Goal: Information Seeking & Learning: Learn about a topic

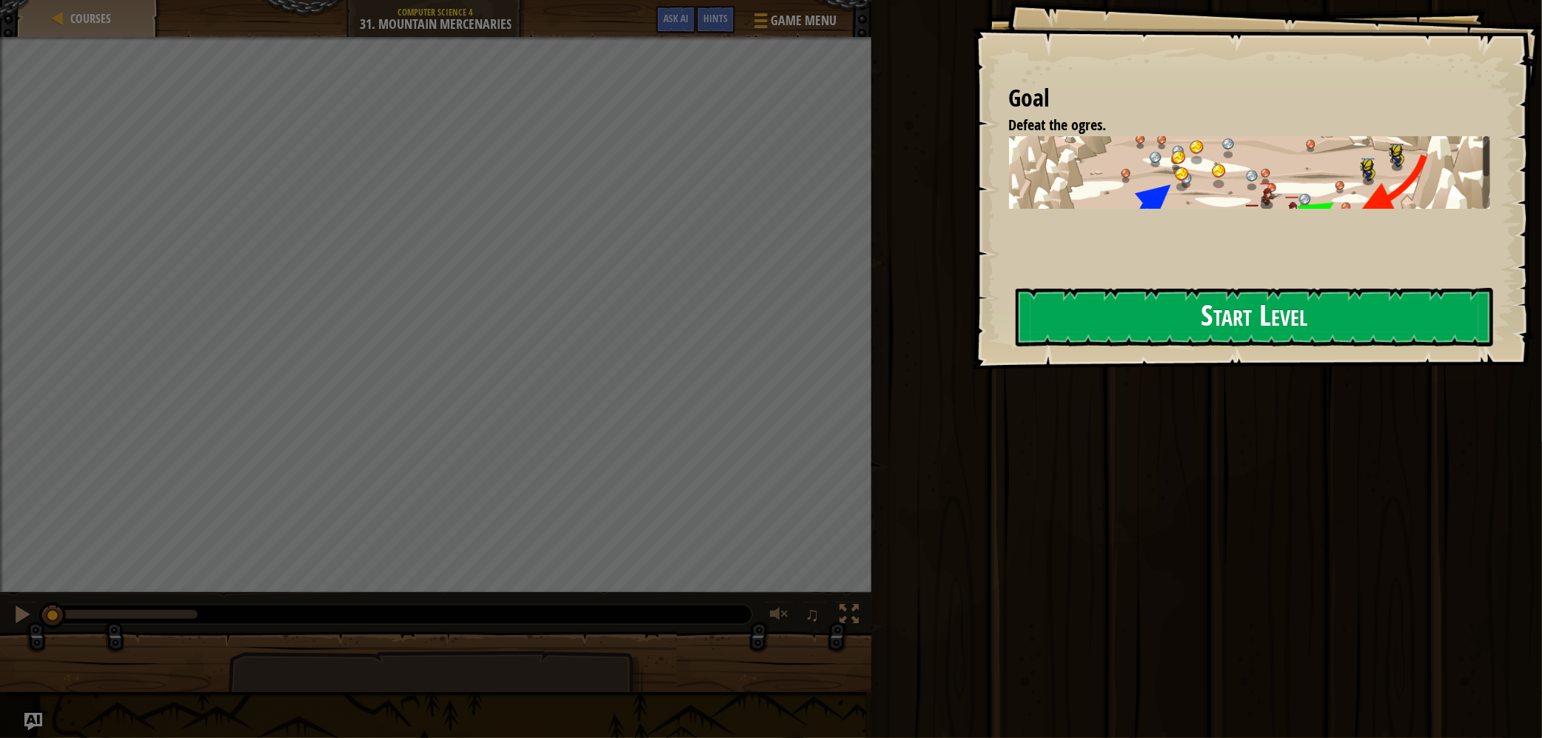
drag, startPoint x: 1160, startPoint y: 271, endPoint x: 1146, endPoint y: 318, distance: 49.4
click at [1160, 272] on div "Goal Defeat the ogres. Use summon and command to protect yourself while gatheri…" at bounding box center [1257, 184] width 570 height 369
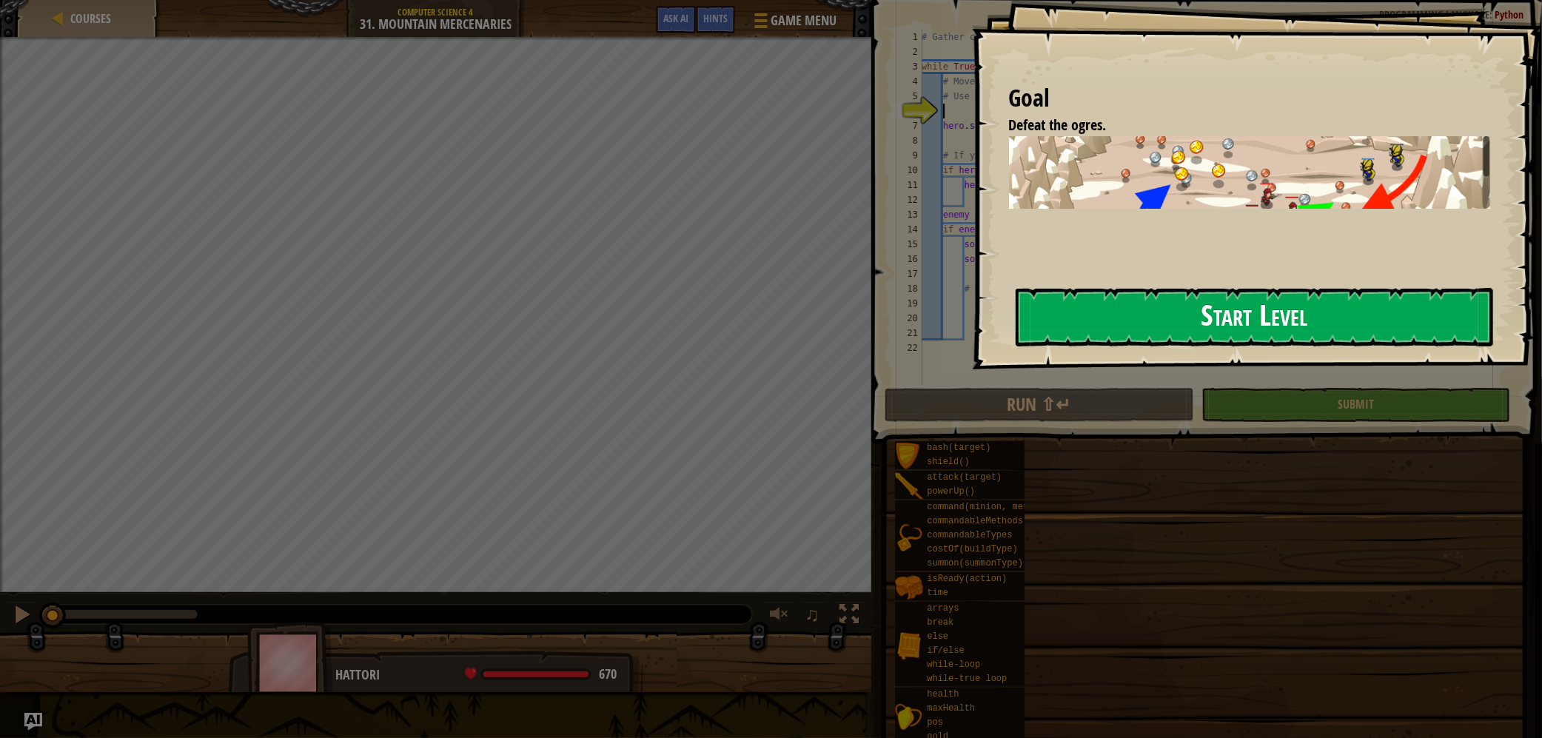
click at [1146, 318] on button "Start Level" at bounding box center [1255, 317] width 478 height 58
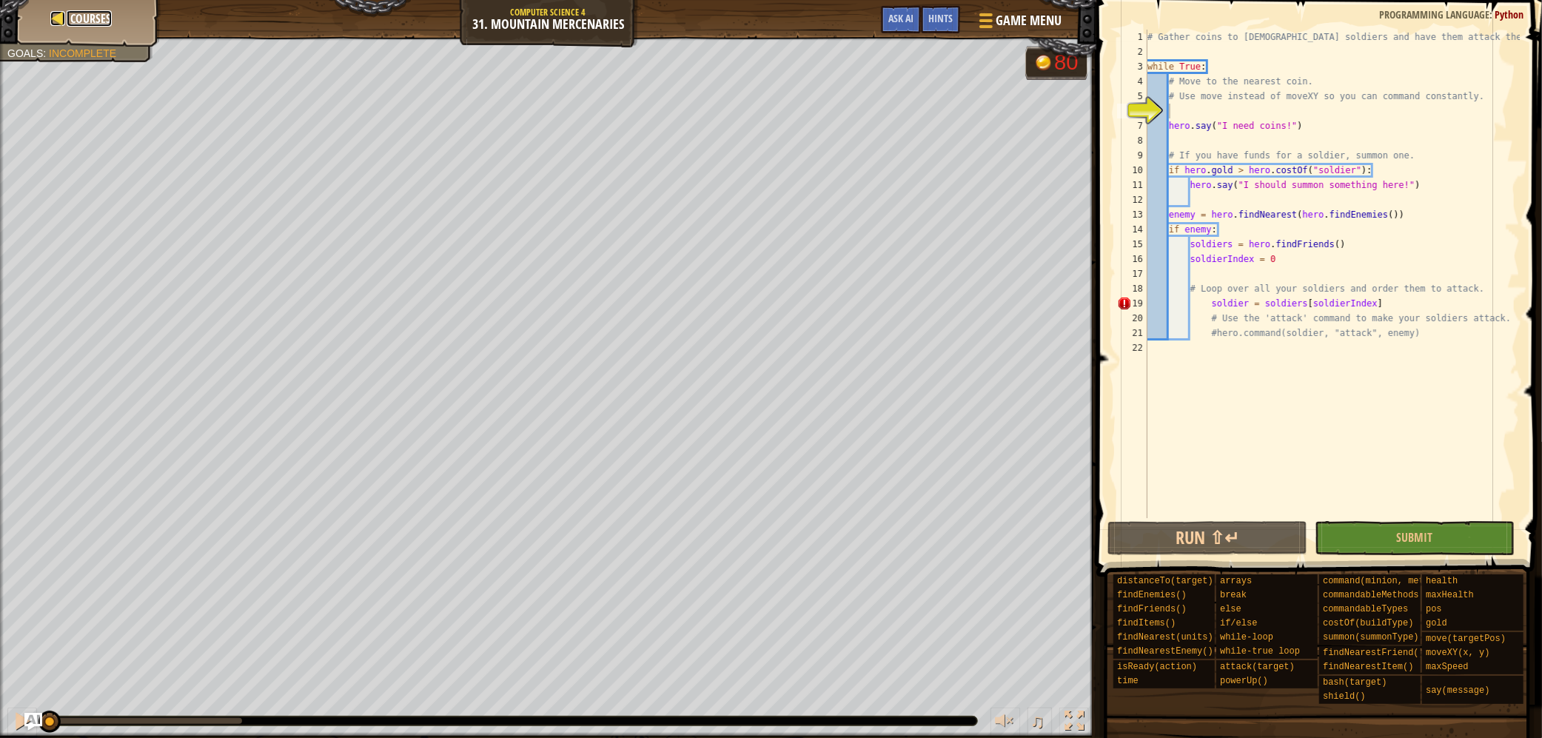
click at [74, 18] on span "Courses" at bounding box center [91, 18] width 41 height 16
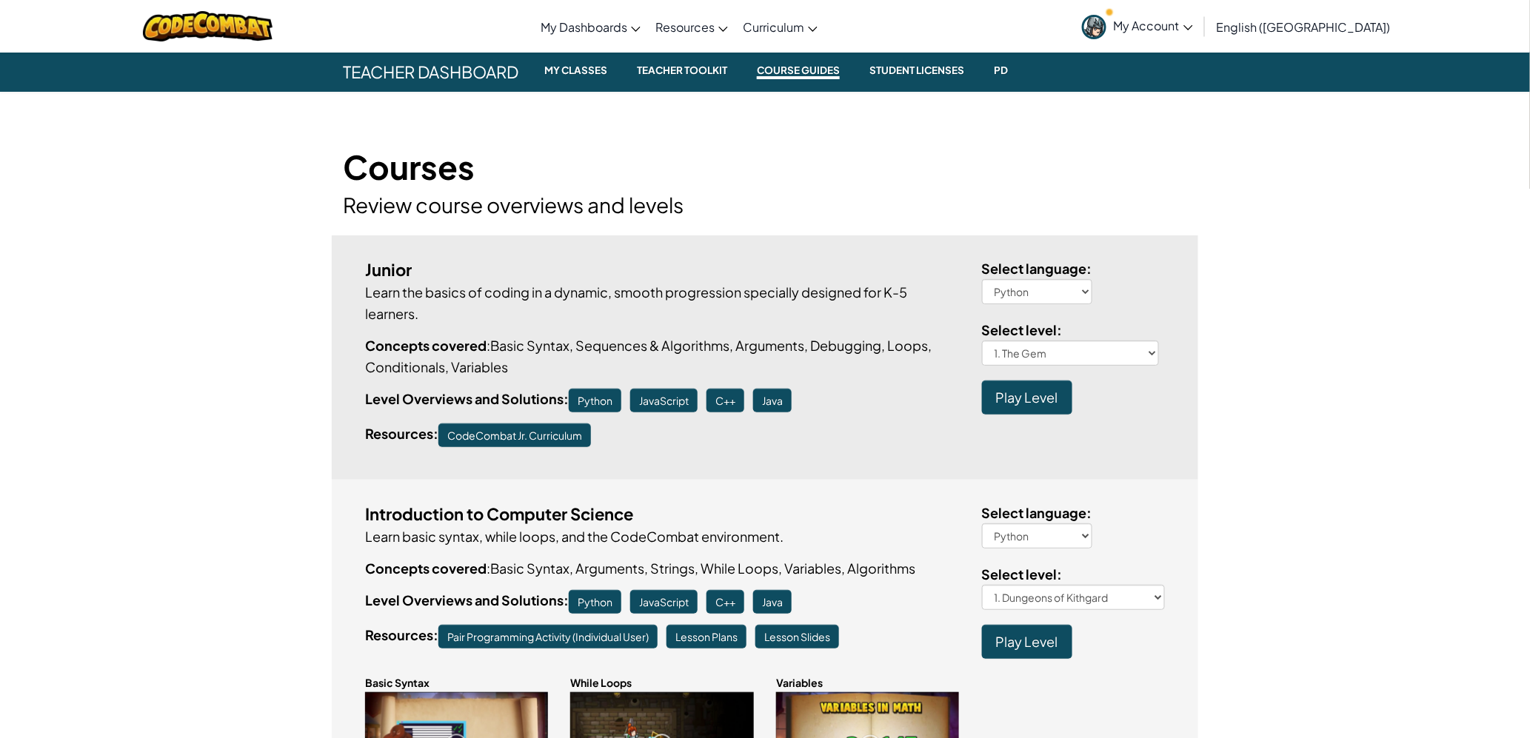
click at [464, 79] on span "Teacher Dashboard" at bounding box center [431, 72] width 198 height 40
click at [587, 70] on small "My Classes" at bounding box center [575, 70] width 75 height 18
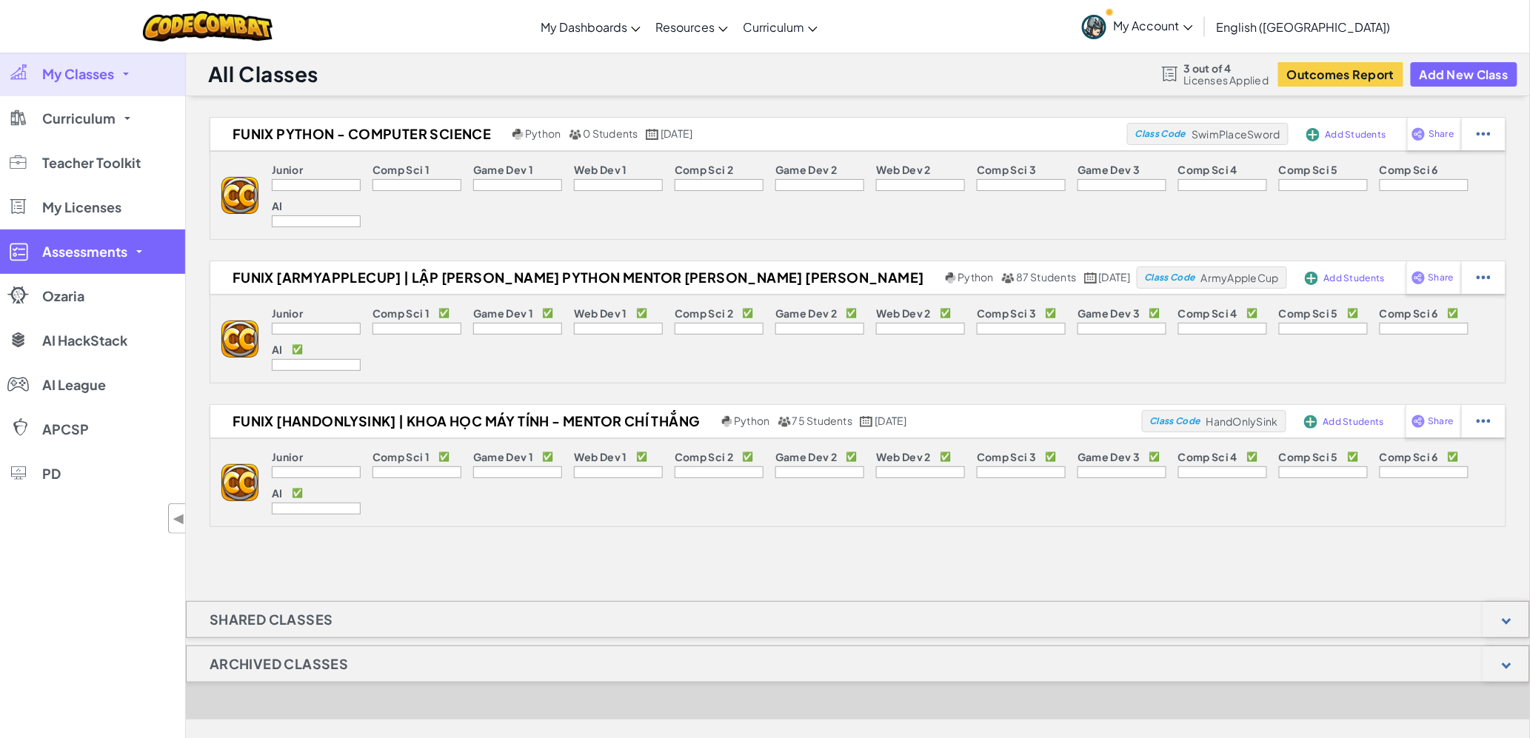
click at [107, 245] on span "Assessments" at bounding box center [84, 251] width 85 height 13
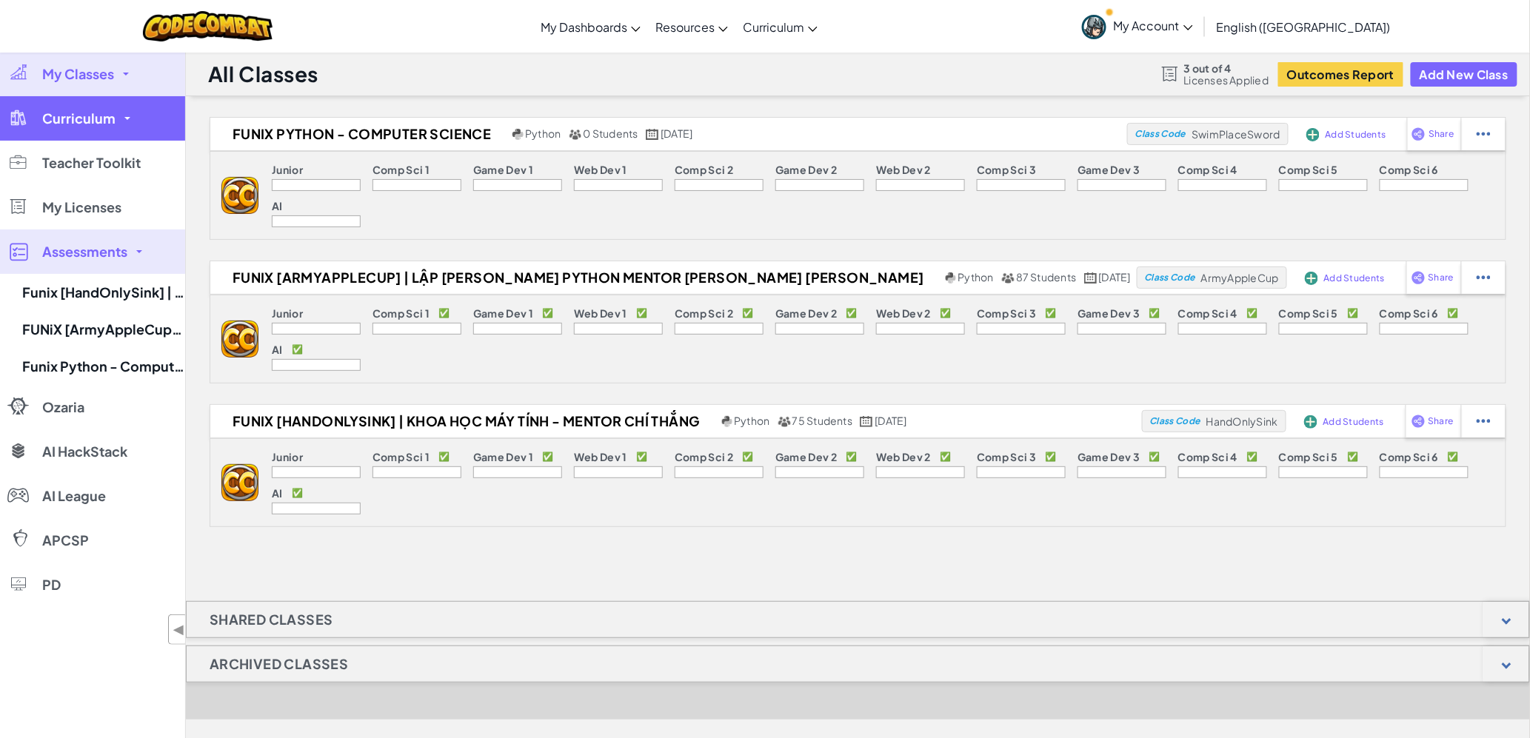
click at [81, 121] on span "Curriculum" at bounding box center [78, 118] width 73 height 13
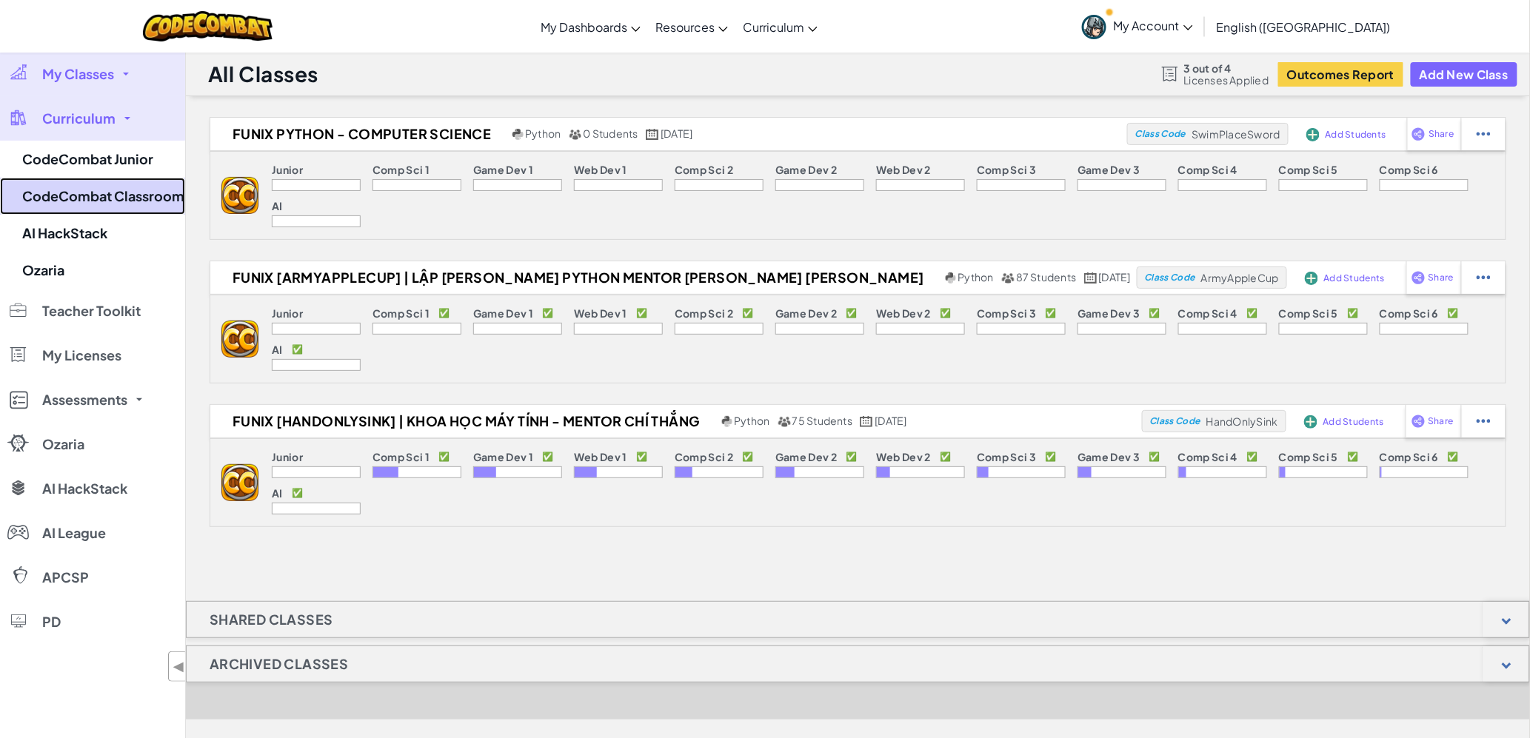
click at [95, 196] on link "CodeCombat Classroom" at bounding box center [92, 196] width 185 height 37
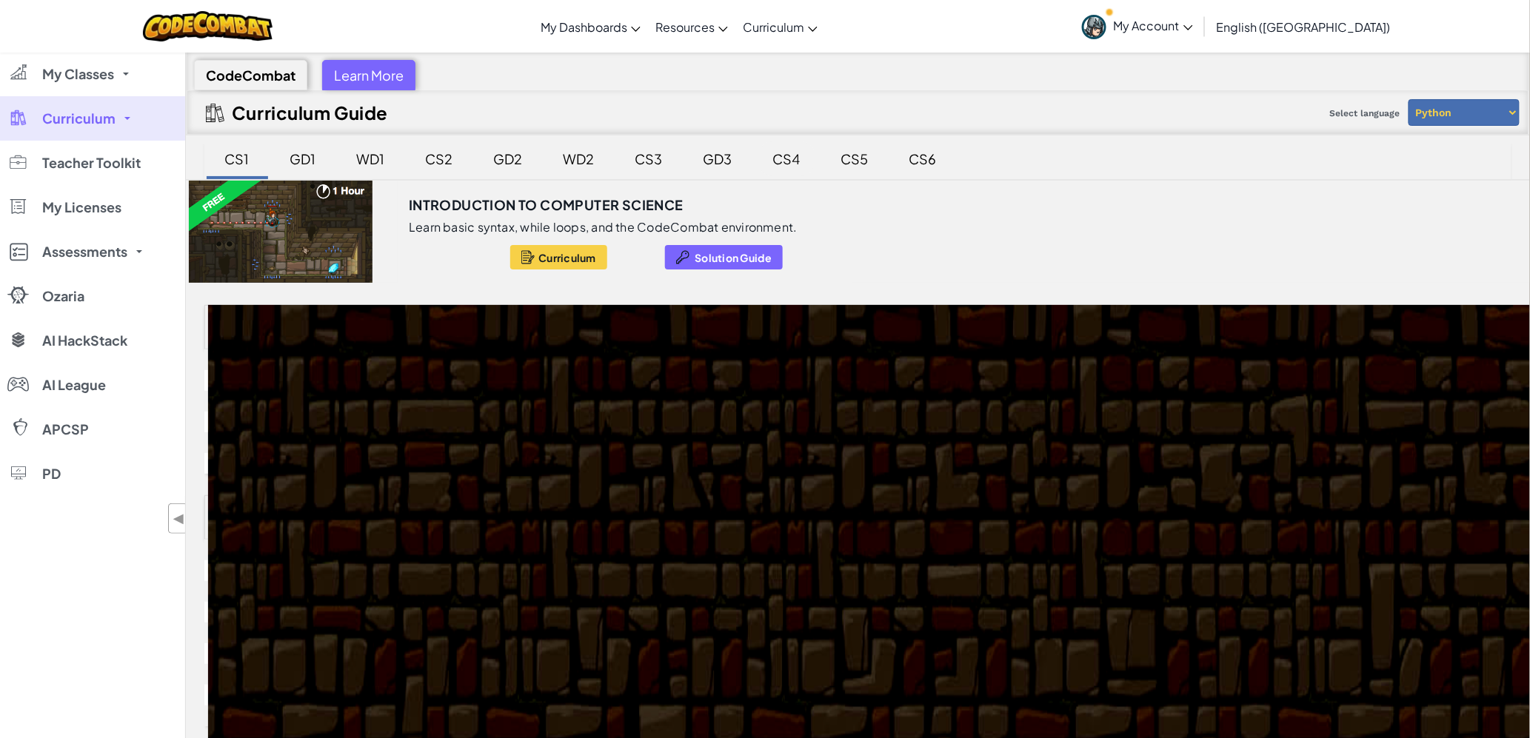
click at [780, 158] on div "CS4" at bounding box center [786, 158] width 57 height 35
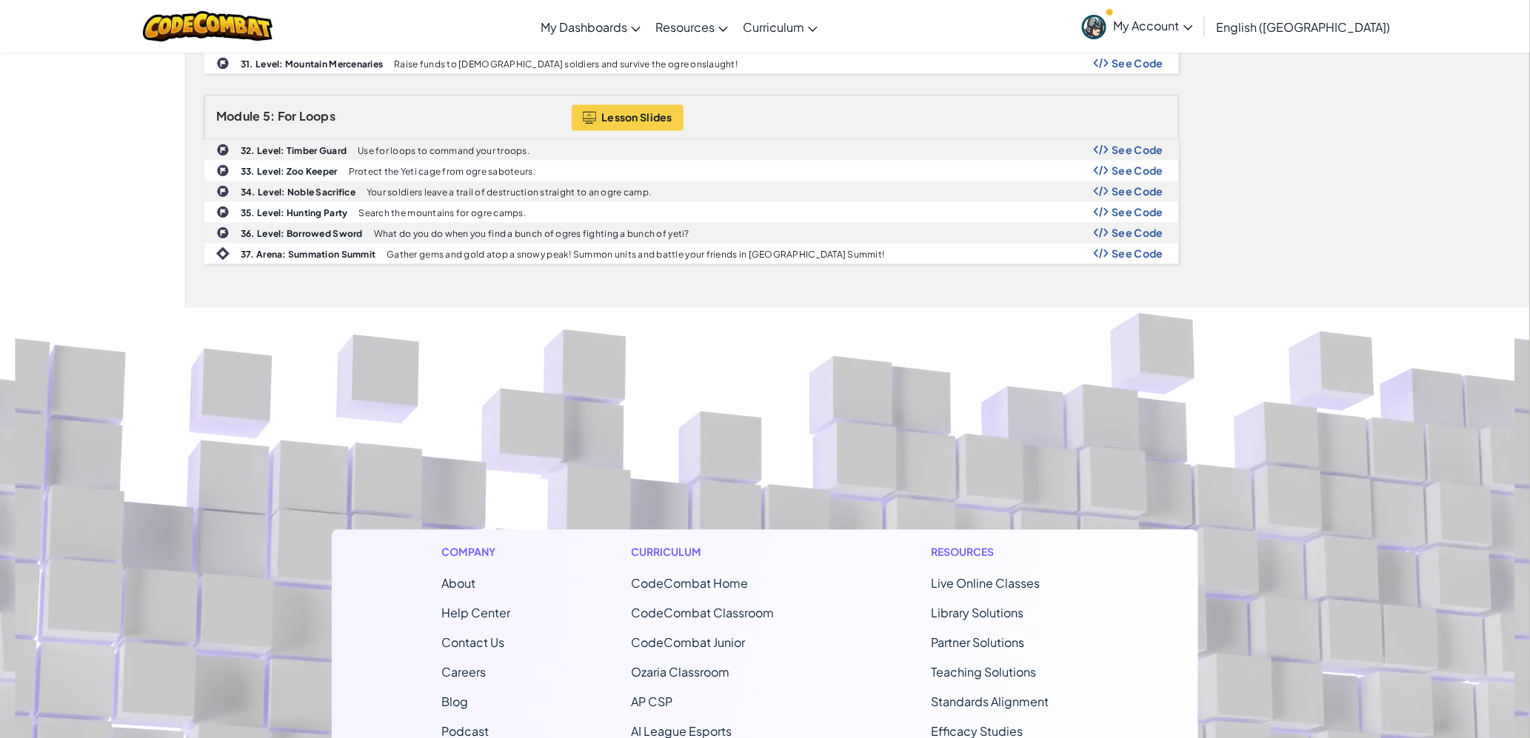
scroll to position [819, 0]
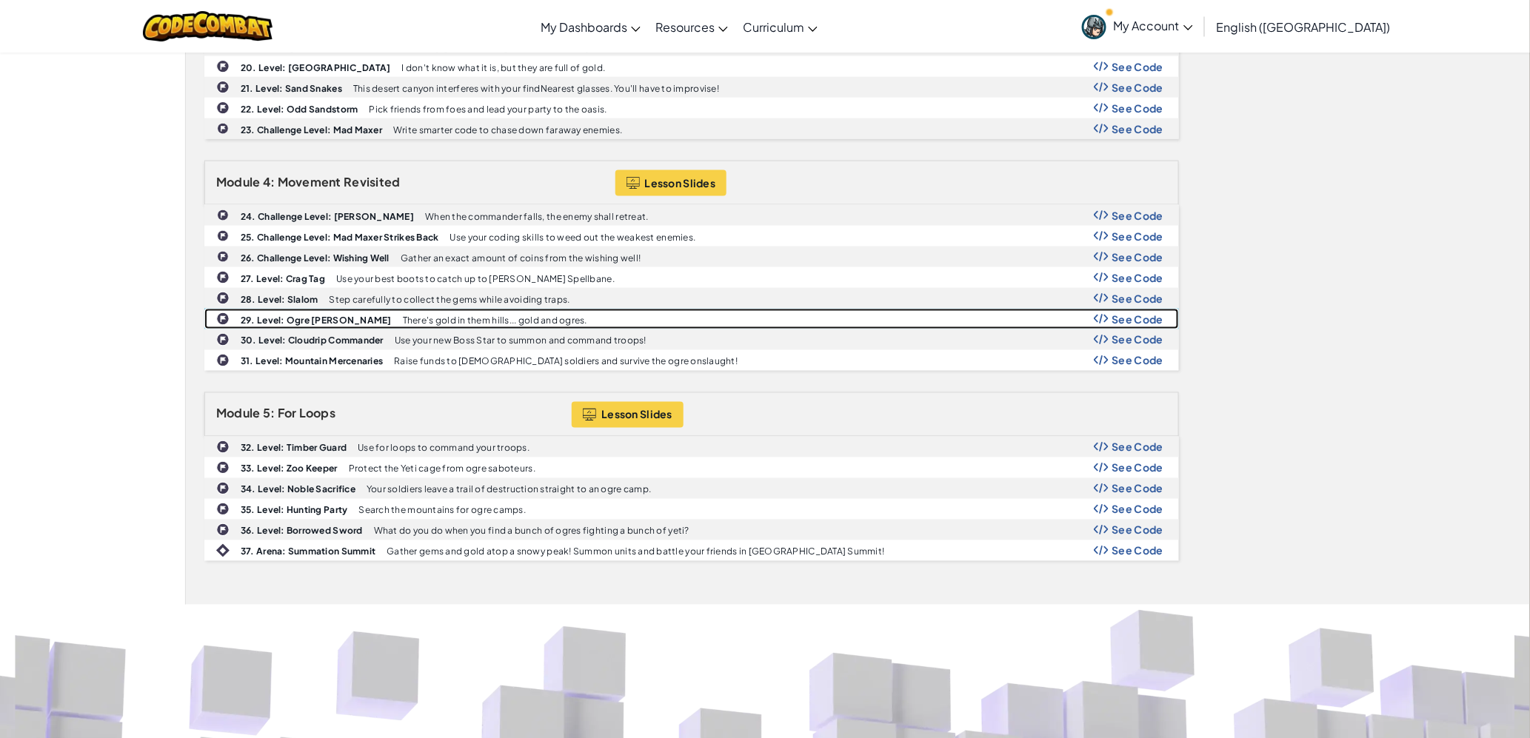
click at [332, 321] on b "29. Level: Ogre [PERSON_NAME]" at bounding box center [316, 320] width 151 height 11
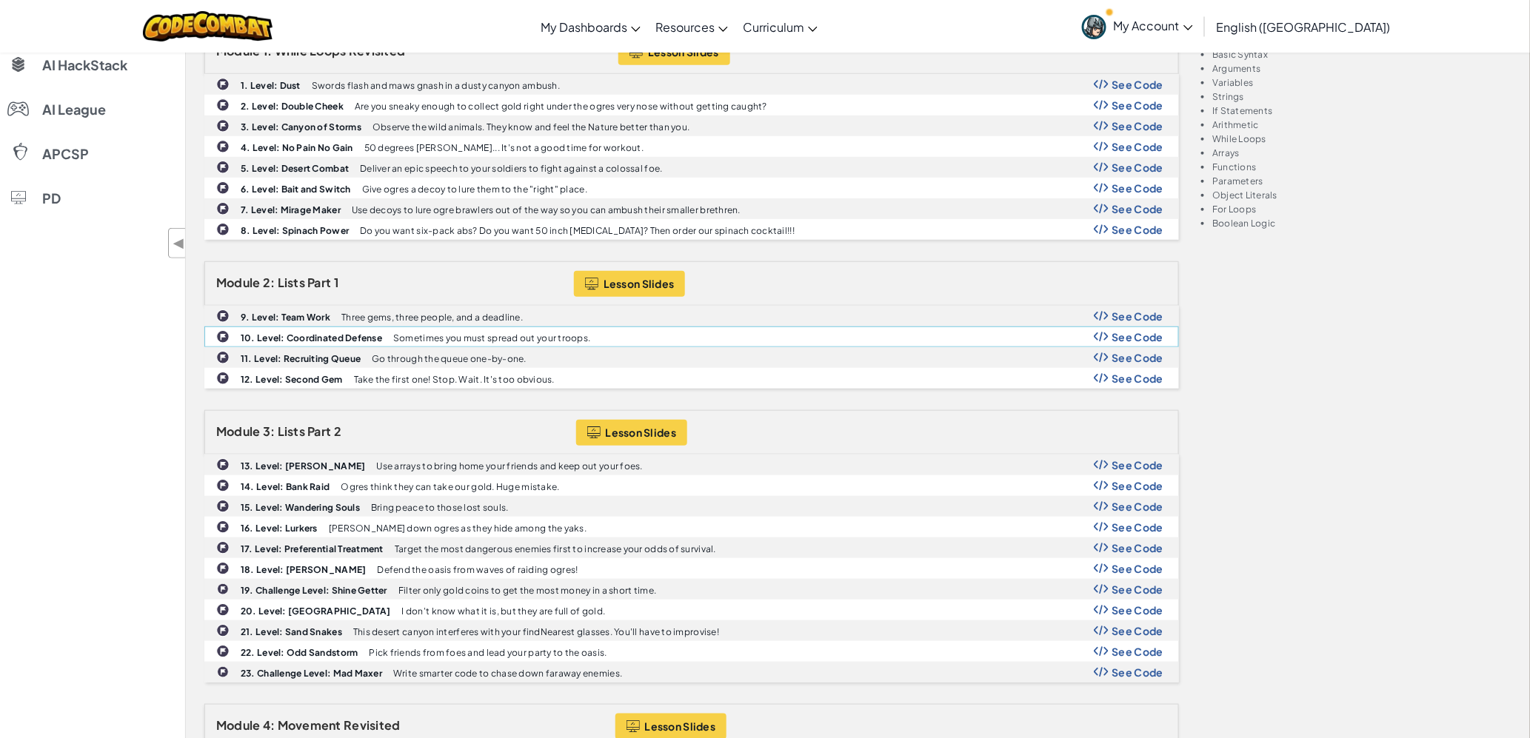
scroll to position [0, 0]
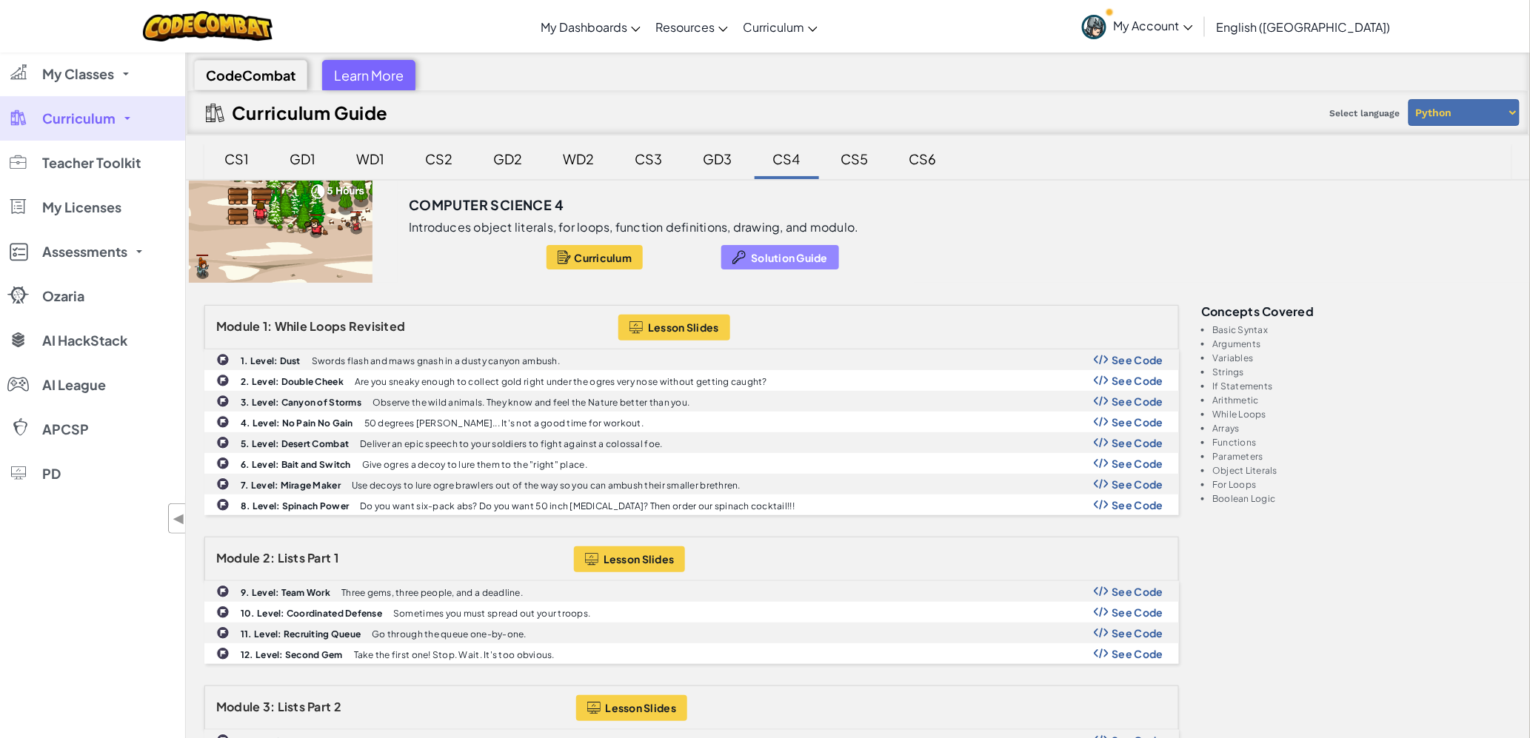
click at [794, 252] on span "Solution Guide" at bounding box center [789, 258] width 77 height 12
click at [811, 264] on button "Solution Guide" at bounding box center [780, 257] width 118 height 24
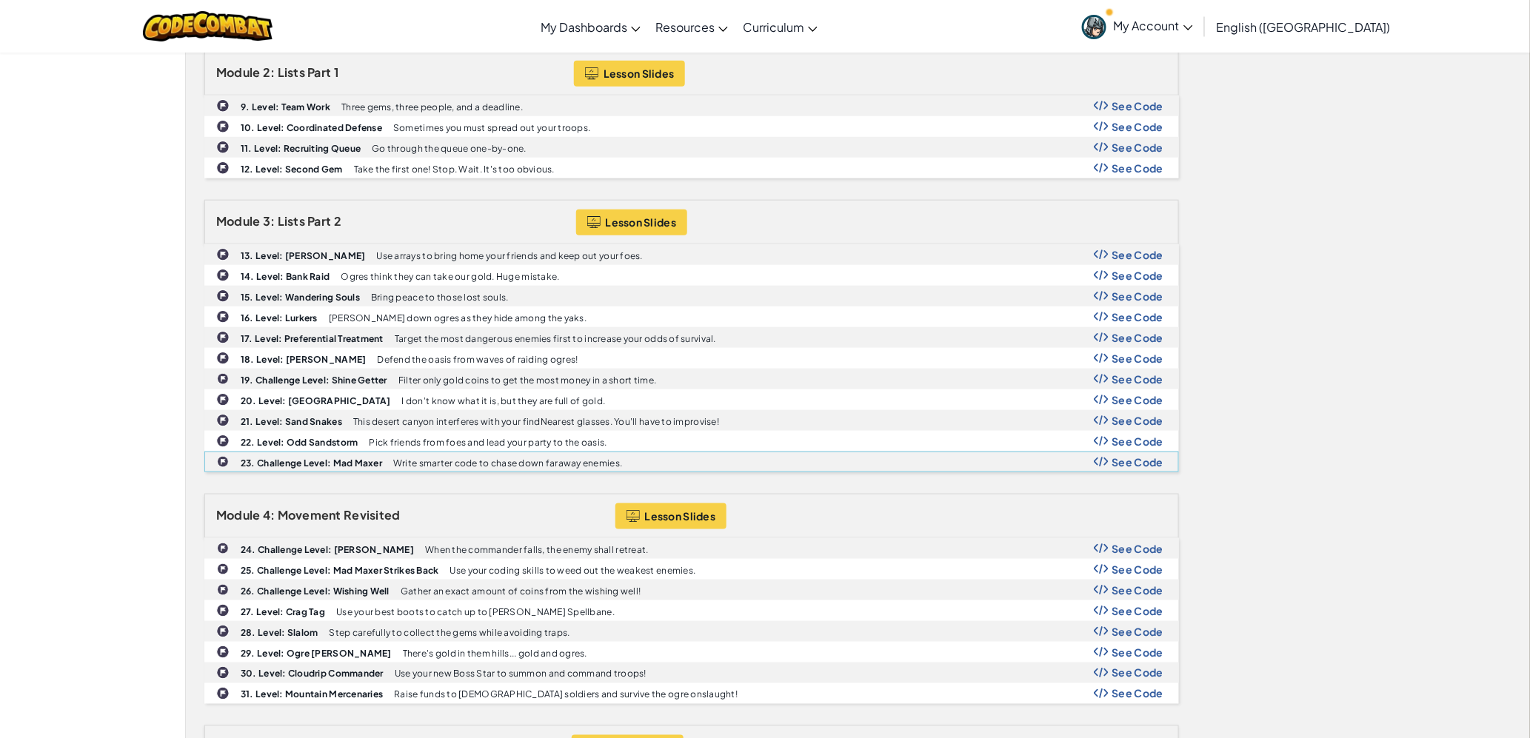
scroll to position [487, 0]
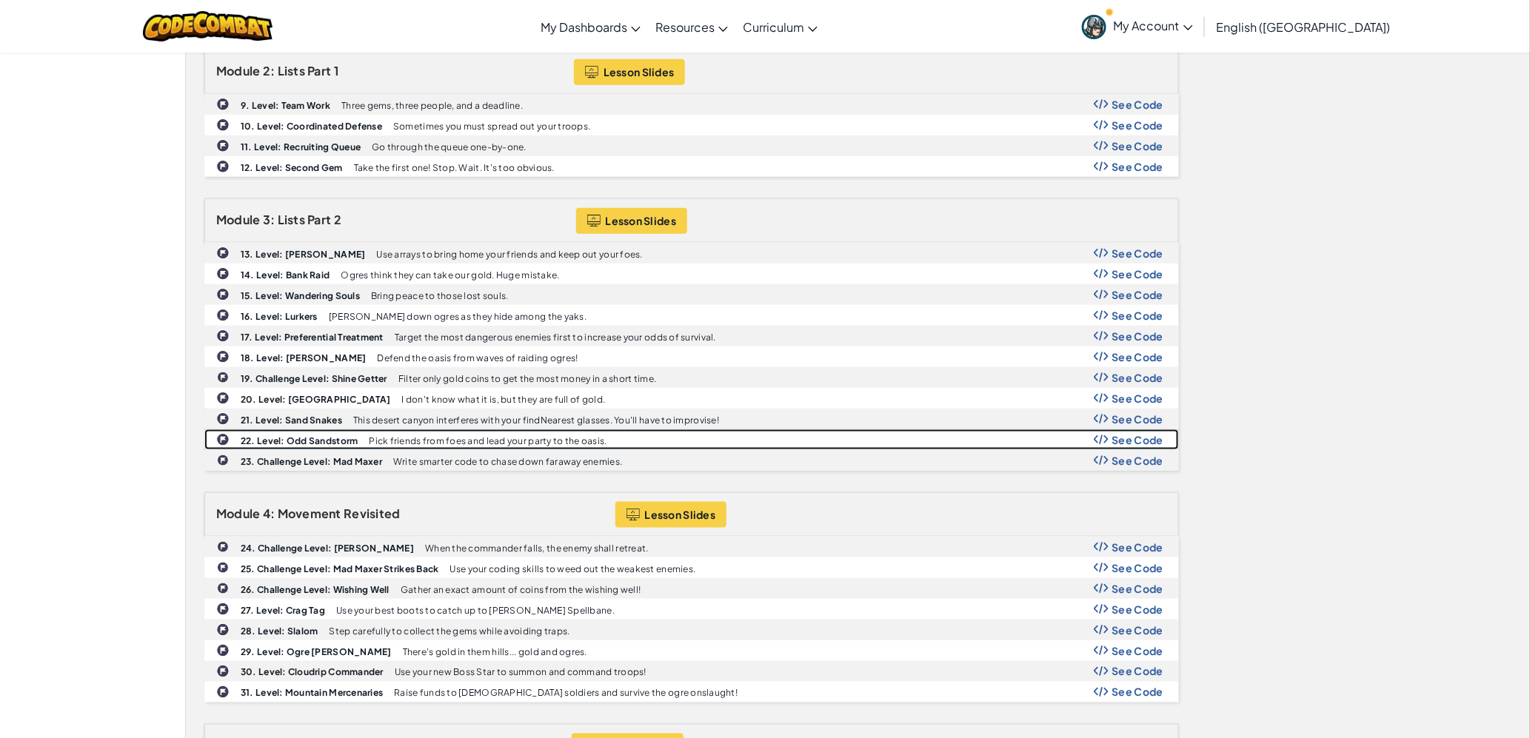
click at [431, 441] on p "Pick friends from foes and lead your party to the oasis." at bounding box center [488, 441] width 238 height 10
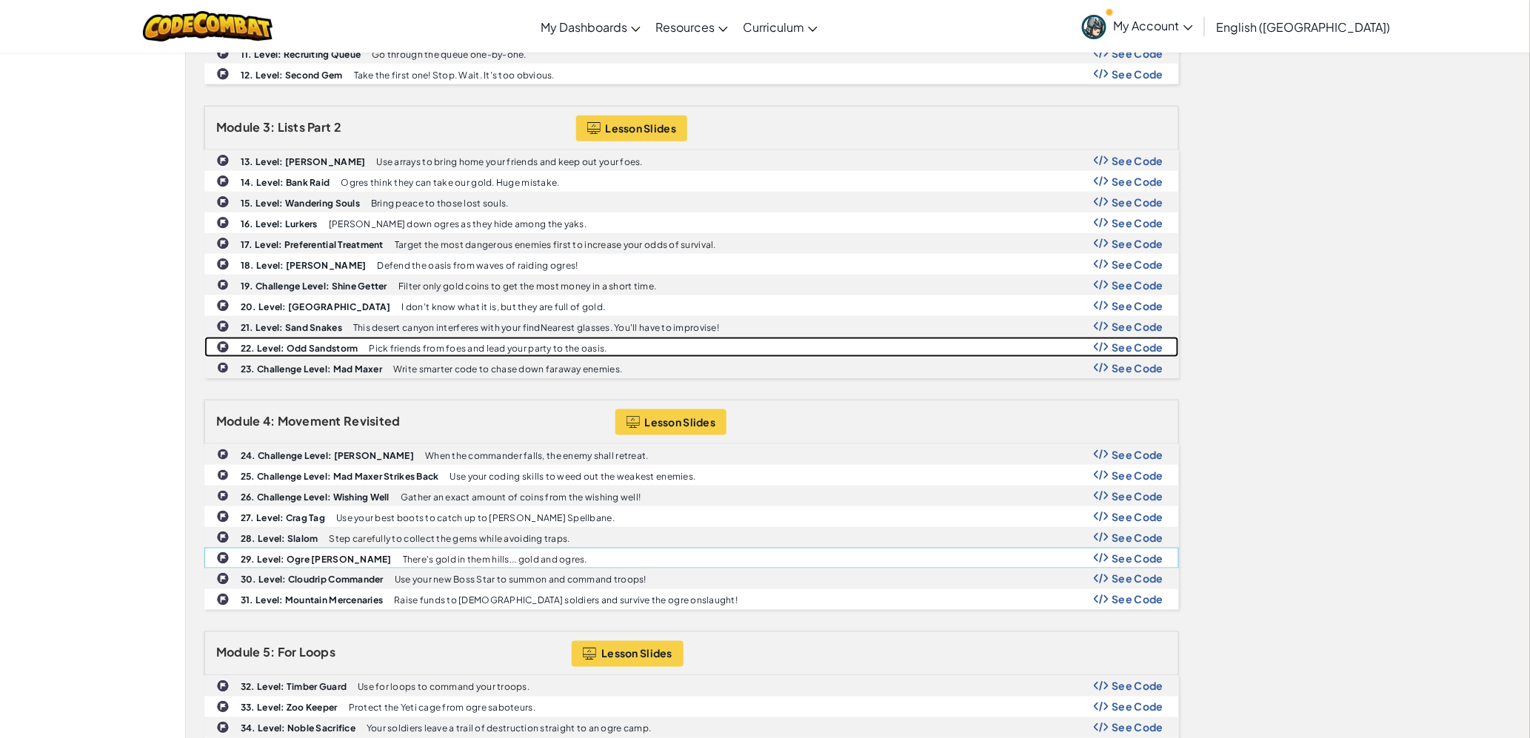
scroll to position [580, 0]
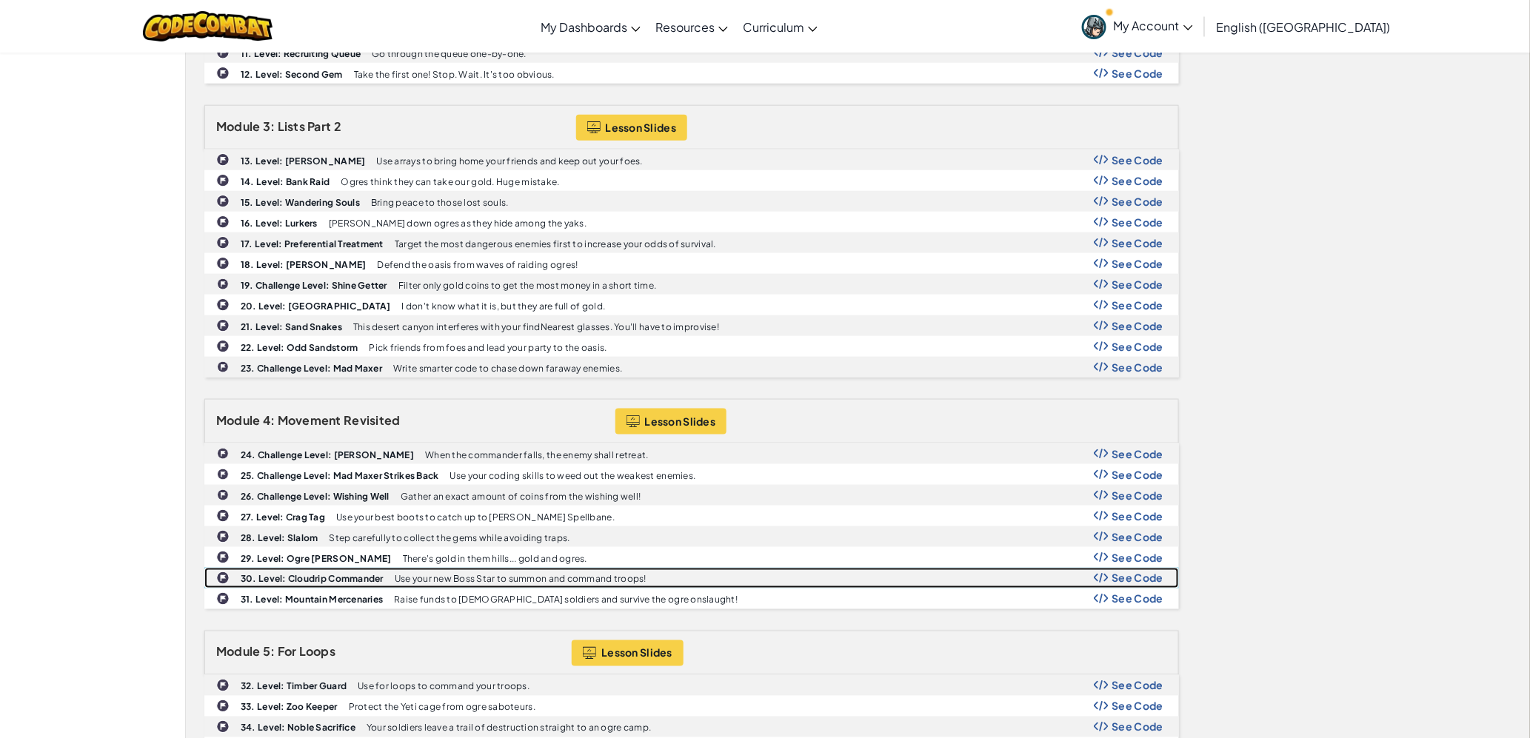
click at [312, 585] on b "30. Level: Cloudrip Commander" at bounding box center [312, 579] width 143 height 11
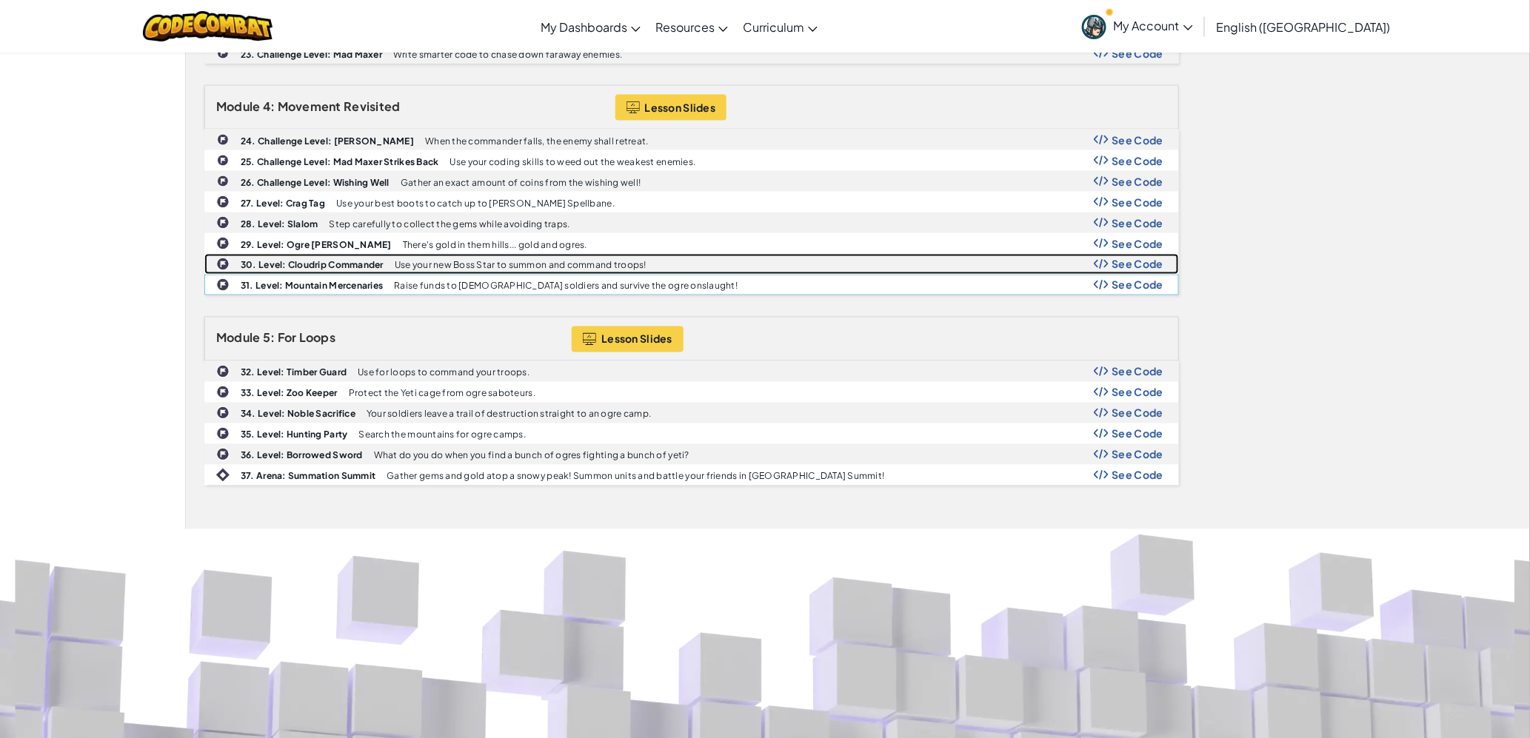
scroll to position [898, 0]
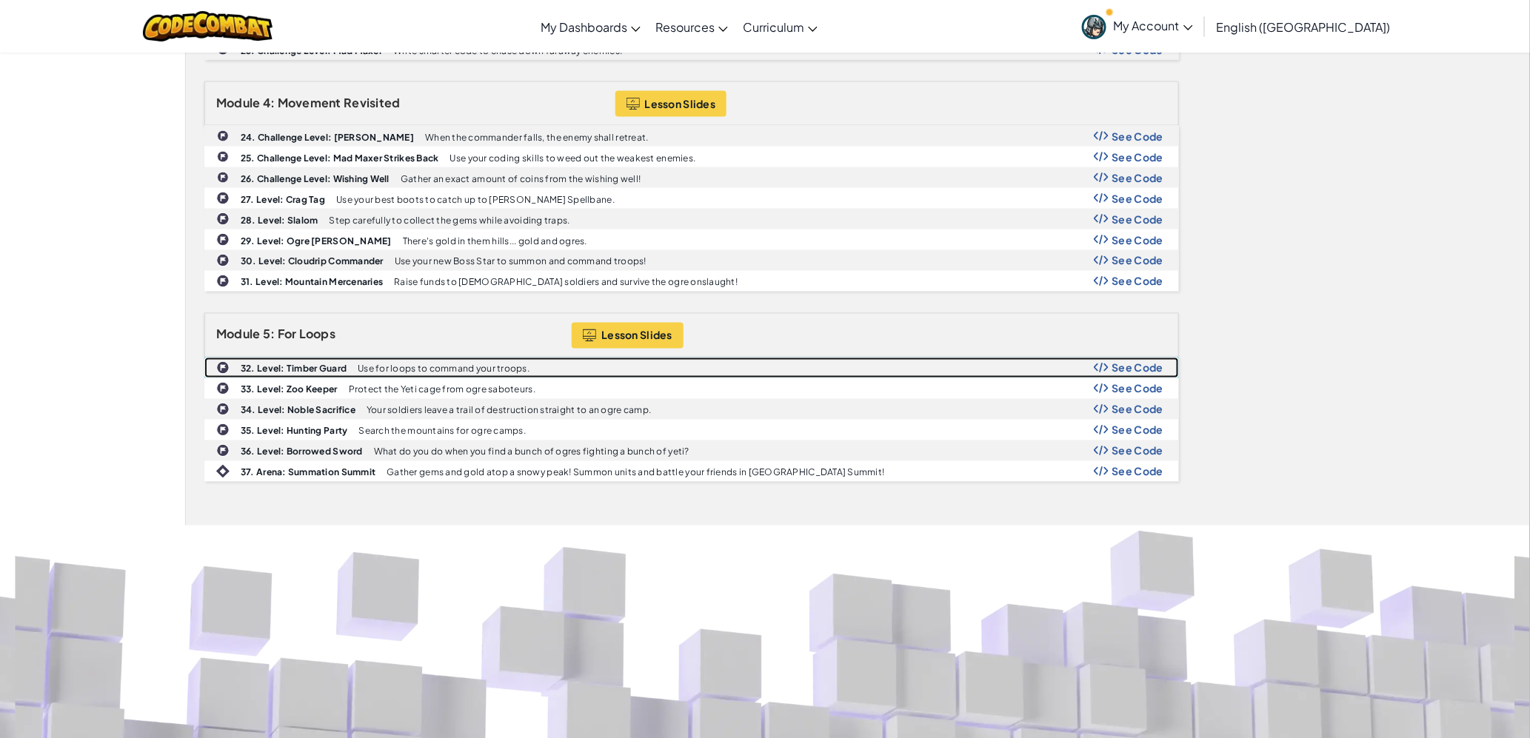
click at [1139, 378] on div "32. Level: Timber Guard Use for loops to command your troops. See Code" at bounding box center [691, 367] width 973 height 19
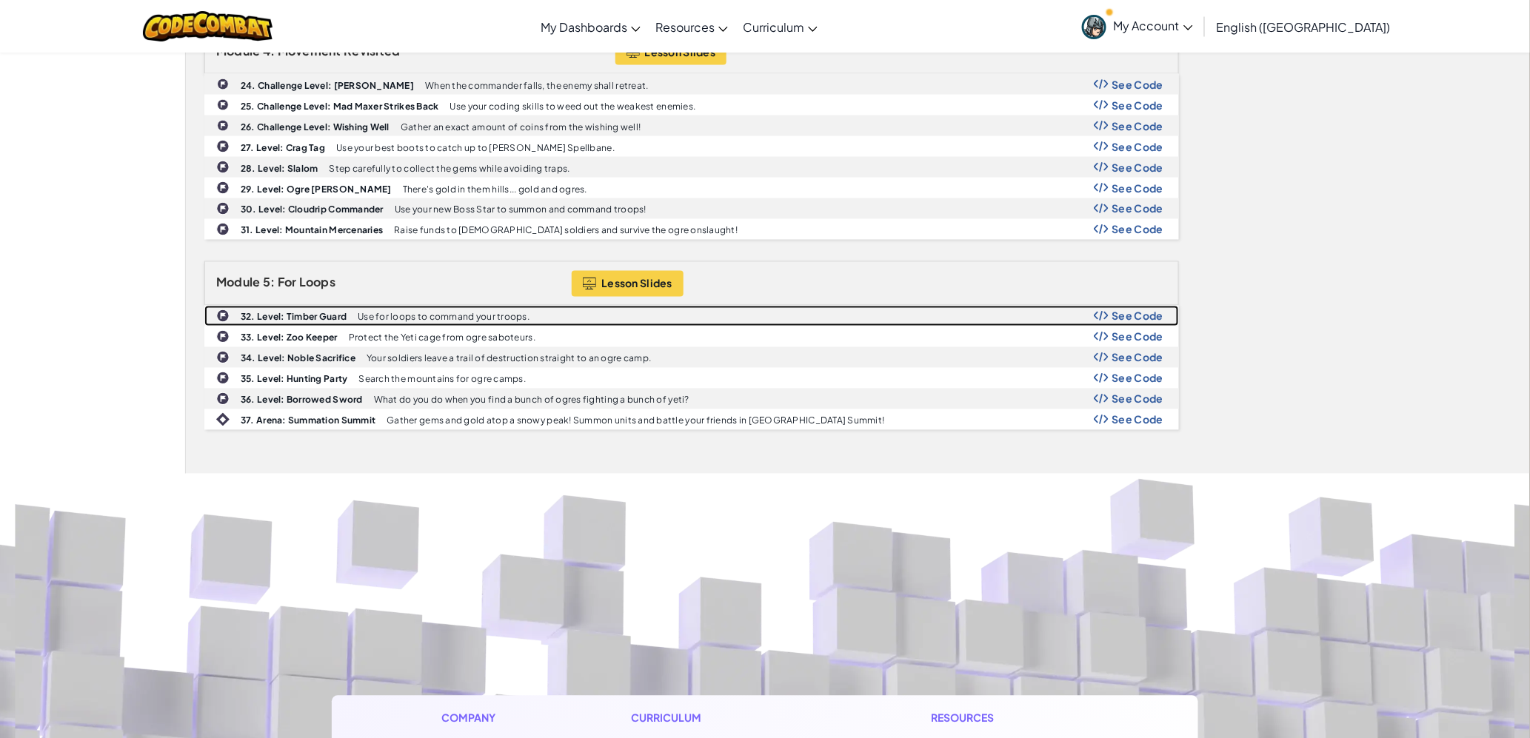
scroll to position [945, 0]
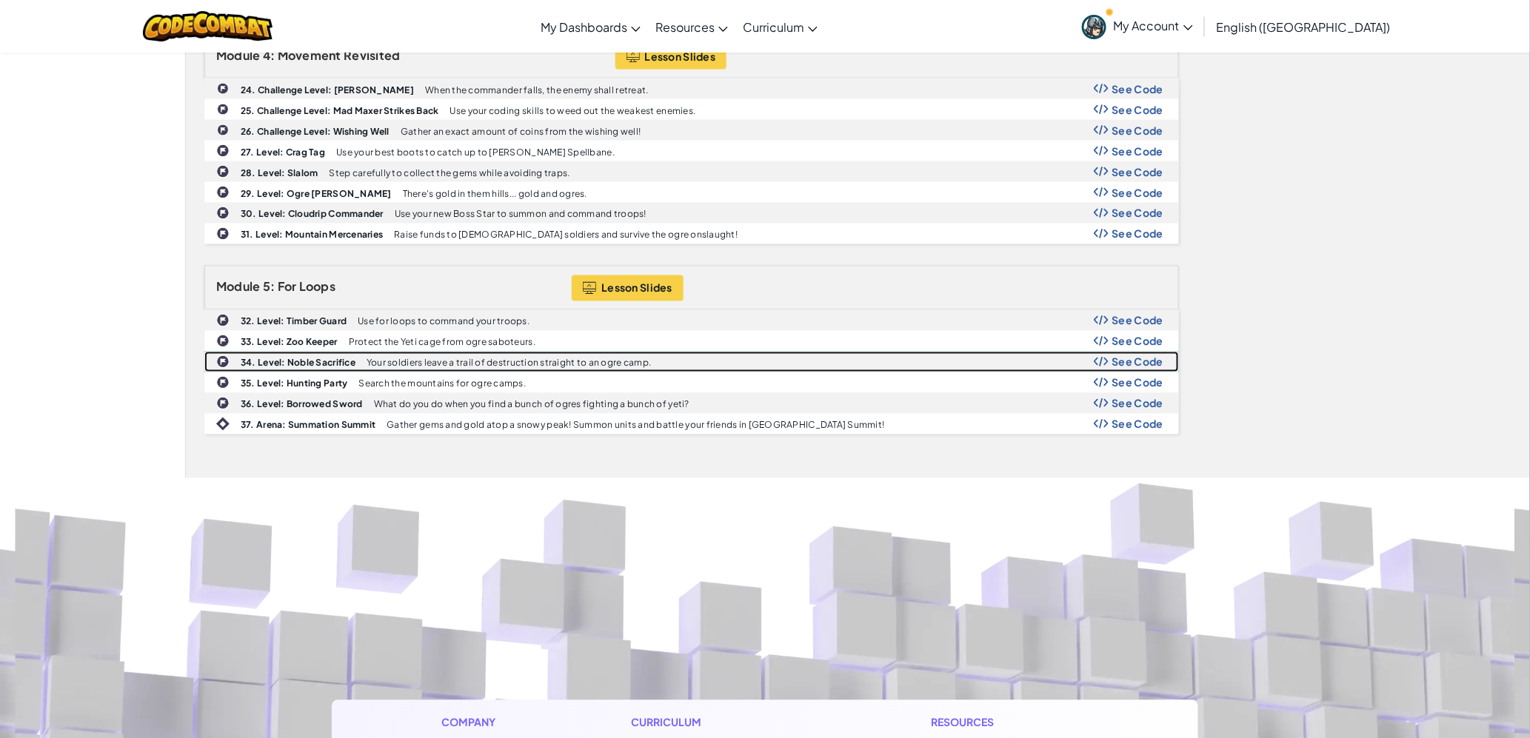
click at [309, 372] on div "34. Level: Noble Sacrifice Your soldiers leave a trail of destruction straight …" at bounding box center [691, 361] width 973 height 19
